Goal: Task Accomplishment & Management: Use online tool/utility

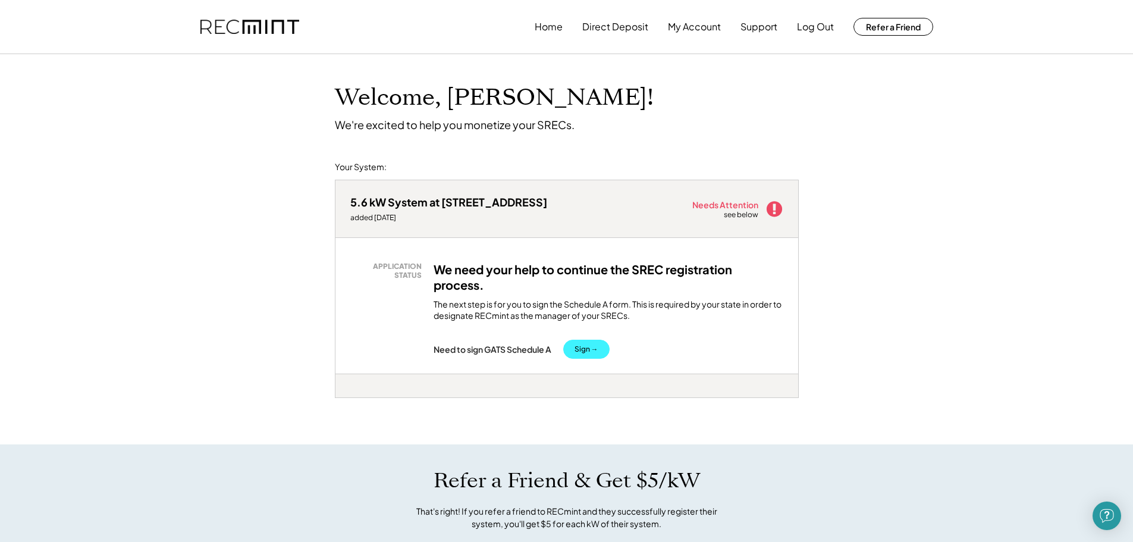
click at [581, 352] on button "Sign →" at bounding box center [586, 349] width 46 height 19
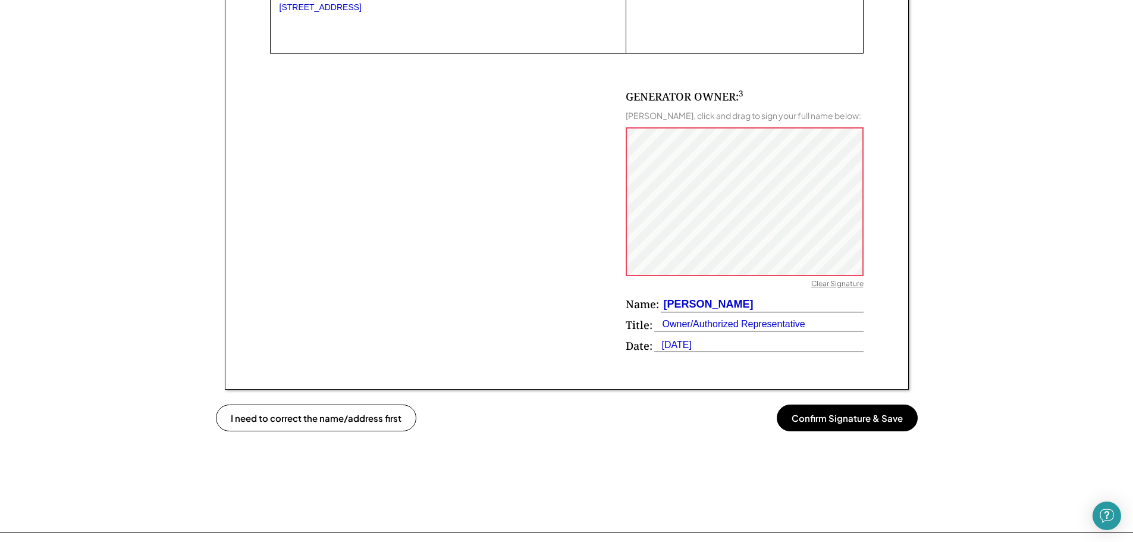
scroll to position [713, 0]
click at [844, 417] on button "Confirm Signature & Save" at bounding box center [847, 417] width 141 height 27
